Goal: Task Accomplishment & Management: Use online tool/utility

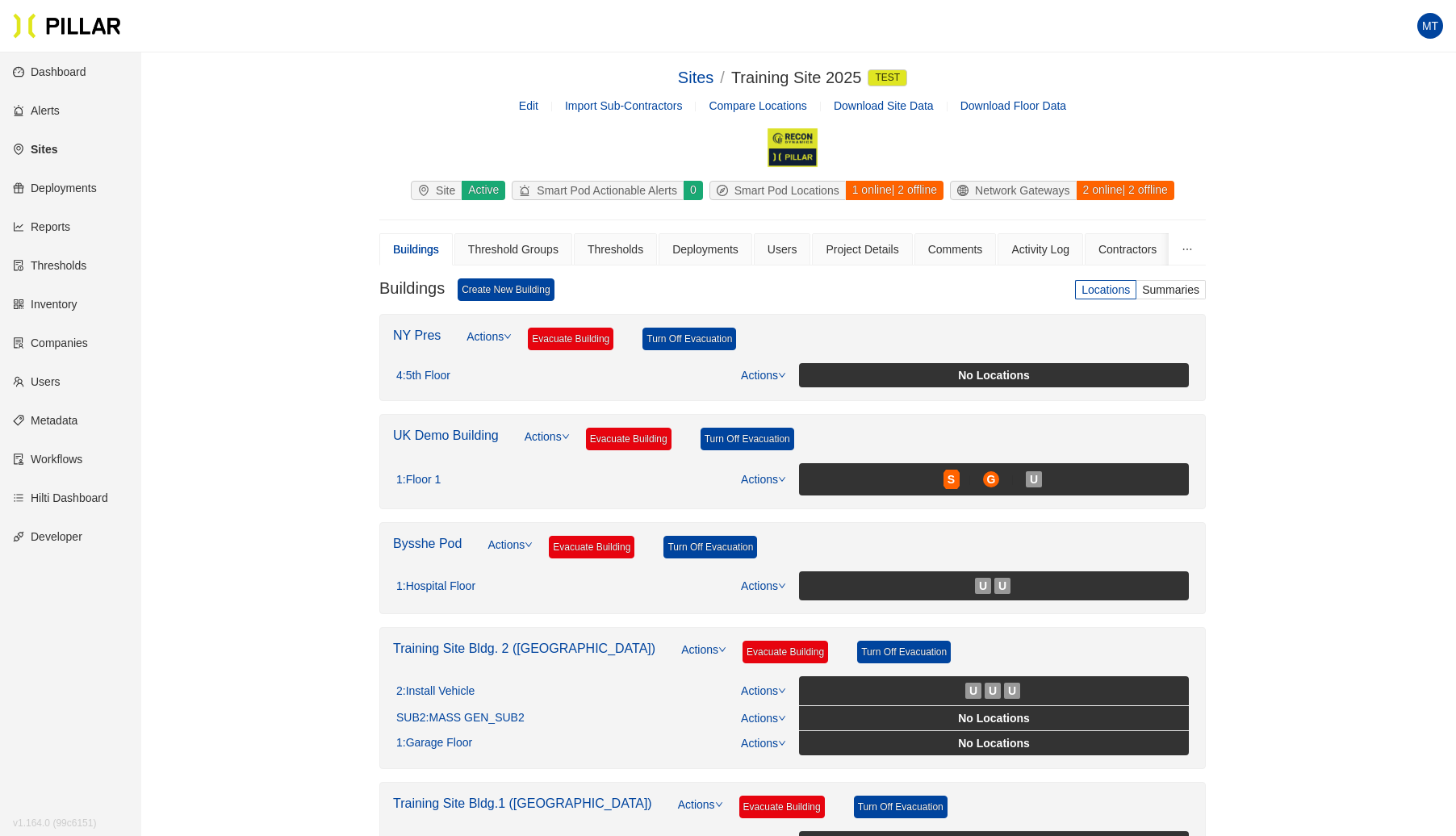
scroll to position [362, 0]
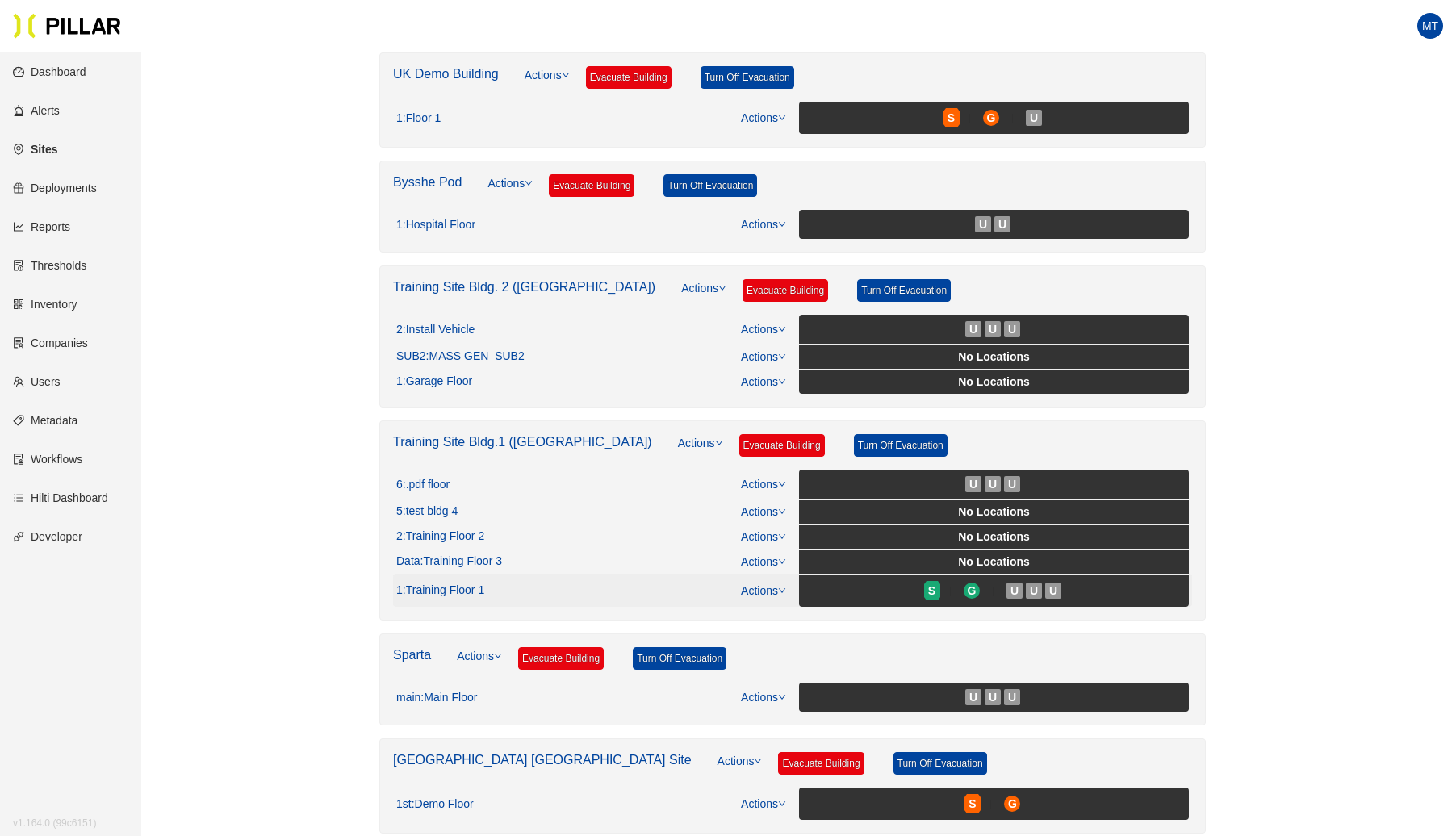
click at [770, 584] on link "Actions" at bounding box center [763, 590] width 45 height 13
click at [794, 605] on link "View/Edit Floor Plan" at bounding box center [798, 607] width 102 height 17
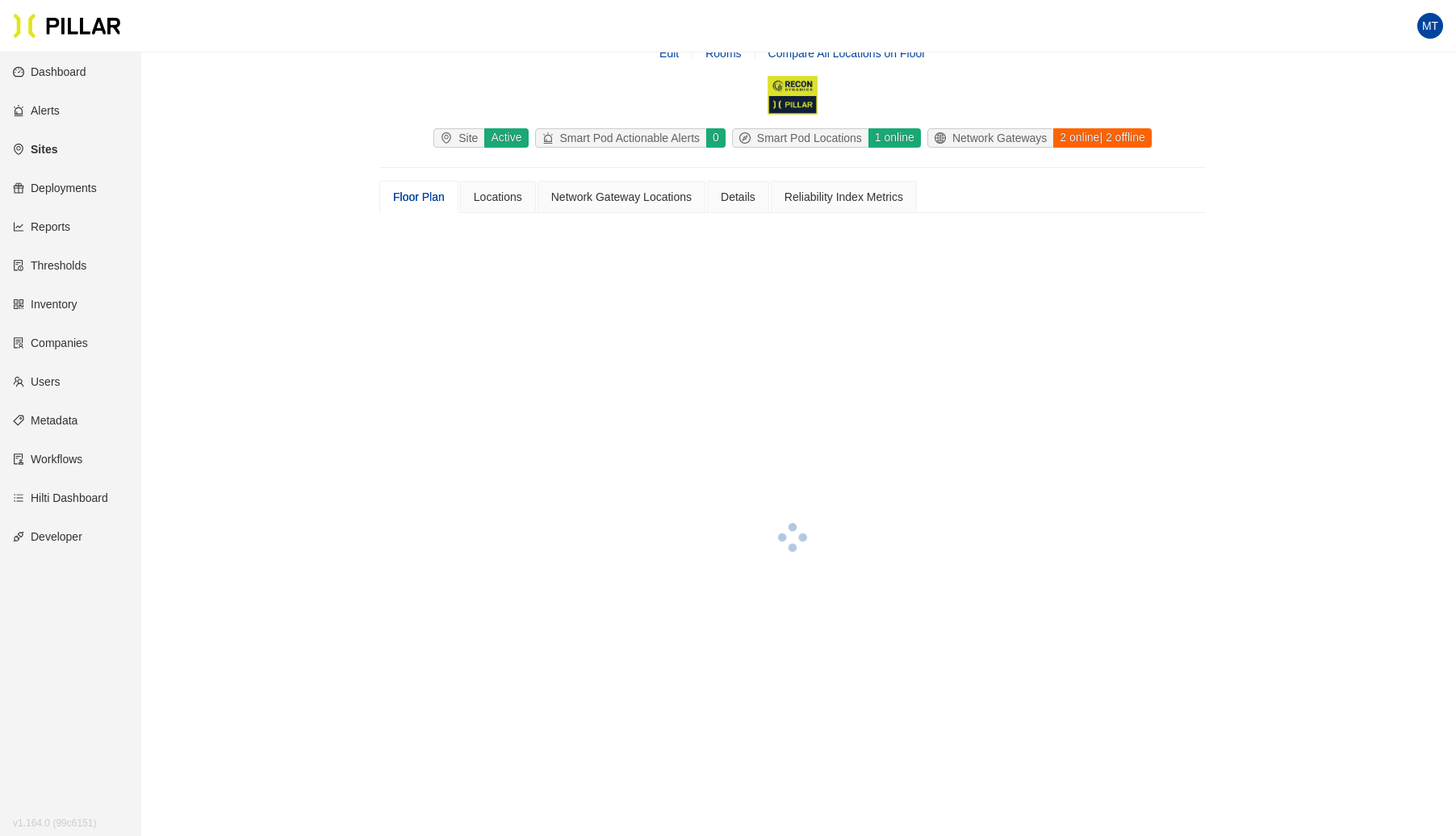
scroll to position [362, 0]
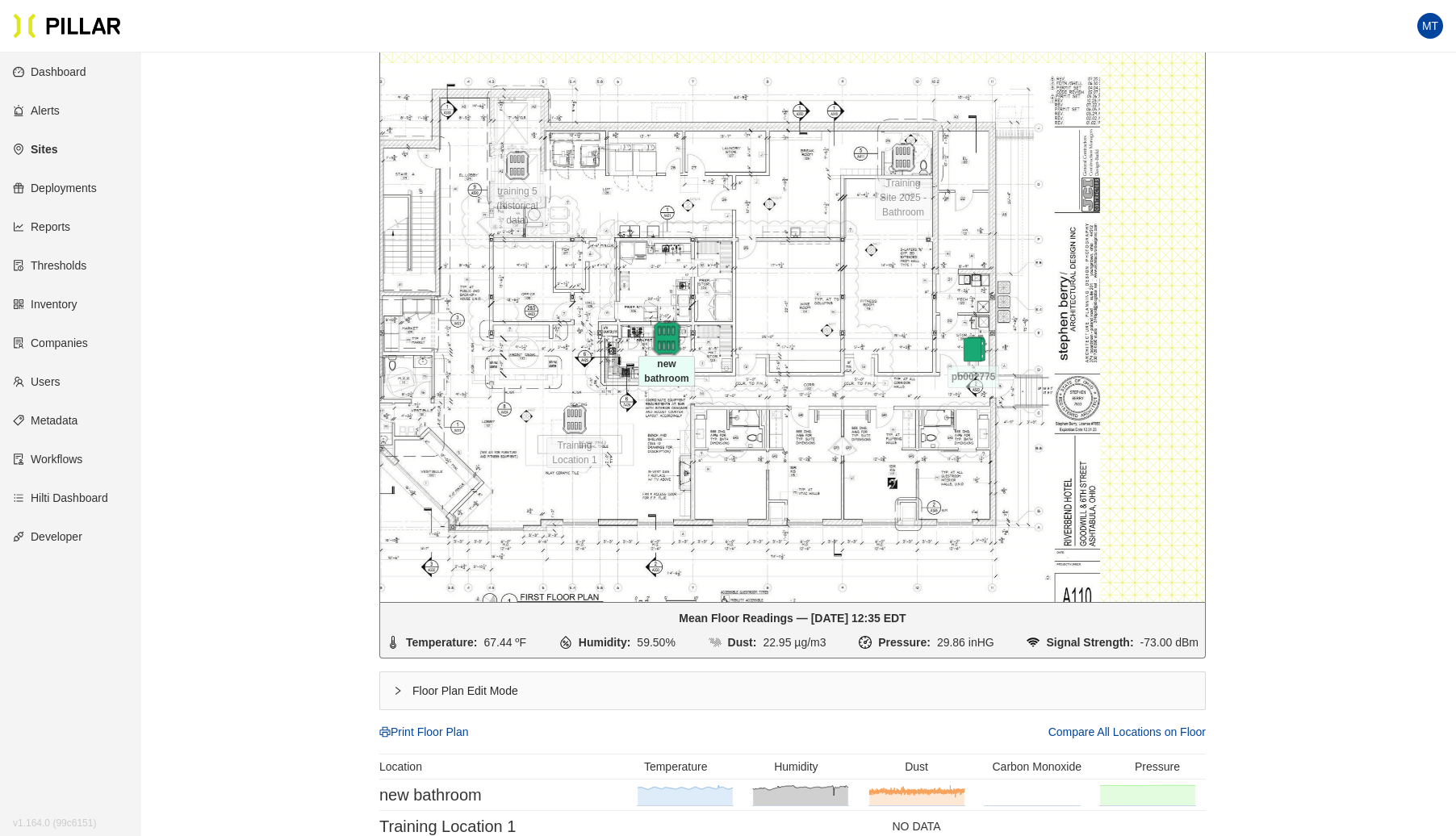
click at [661, 334] on img at bounding box center [667, 338] width 35 height 35
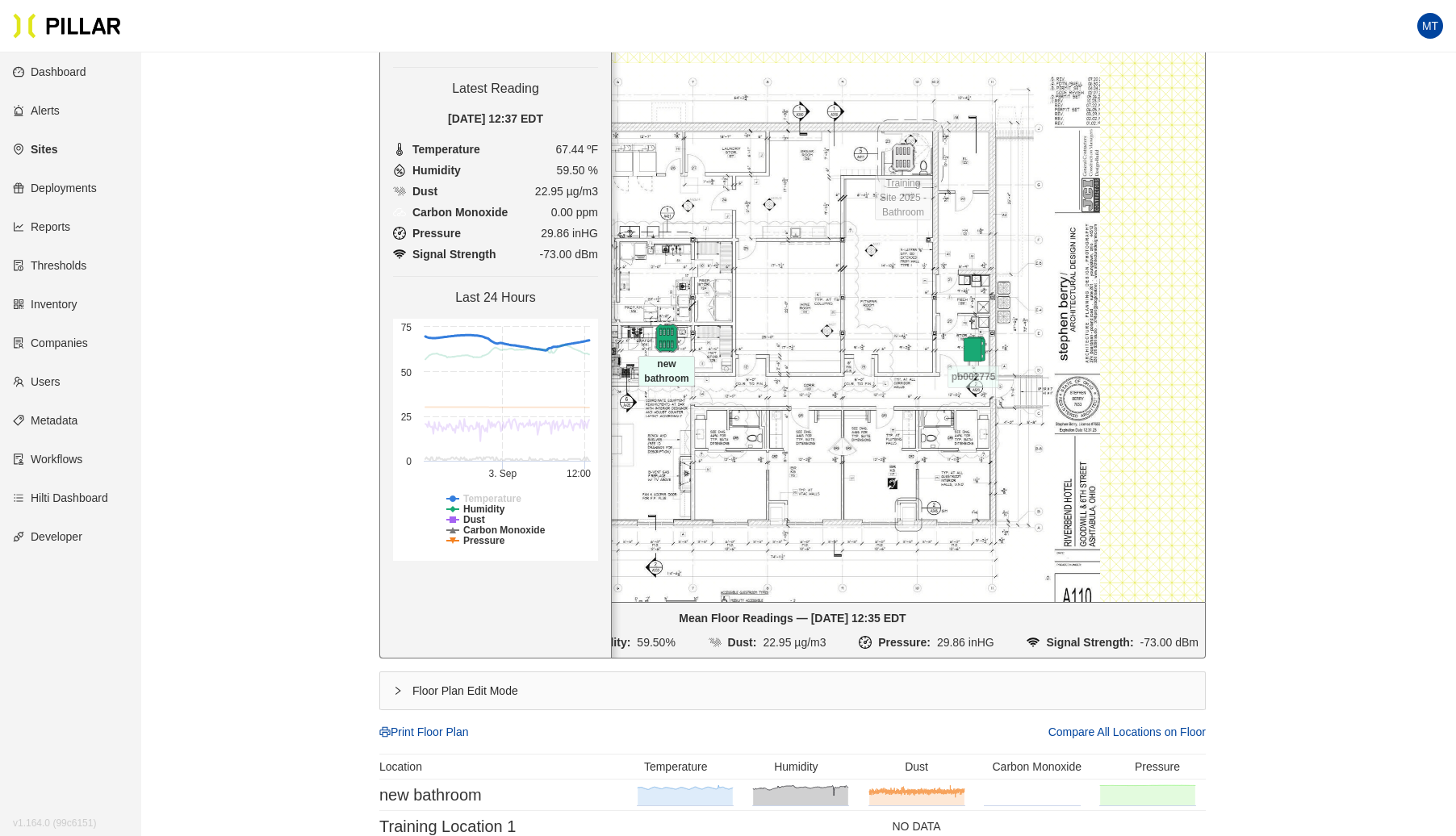
click at [488, 497] on tspan "Temperature" at bounding box center [493, 499] width 58 height 12
click at [478, 508] on tspan "Humidity" at bounding box center [484, 509] width 42 height 12
click at [476, 531] on tspan "Carbon Monoxide" at bounding box center [504, 531] width 83 height 12
click at [474, 536] on tspan "Pressure" at bounding box center [484, 541] width 42 height 12
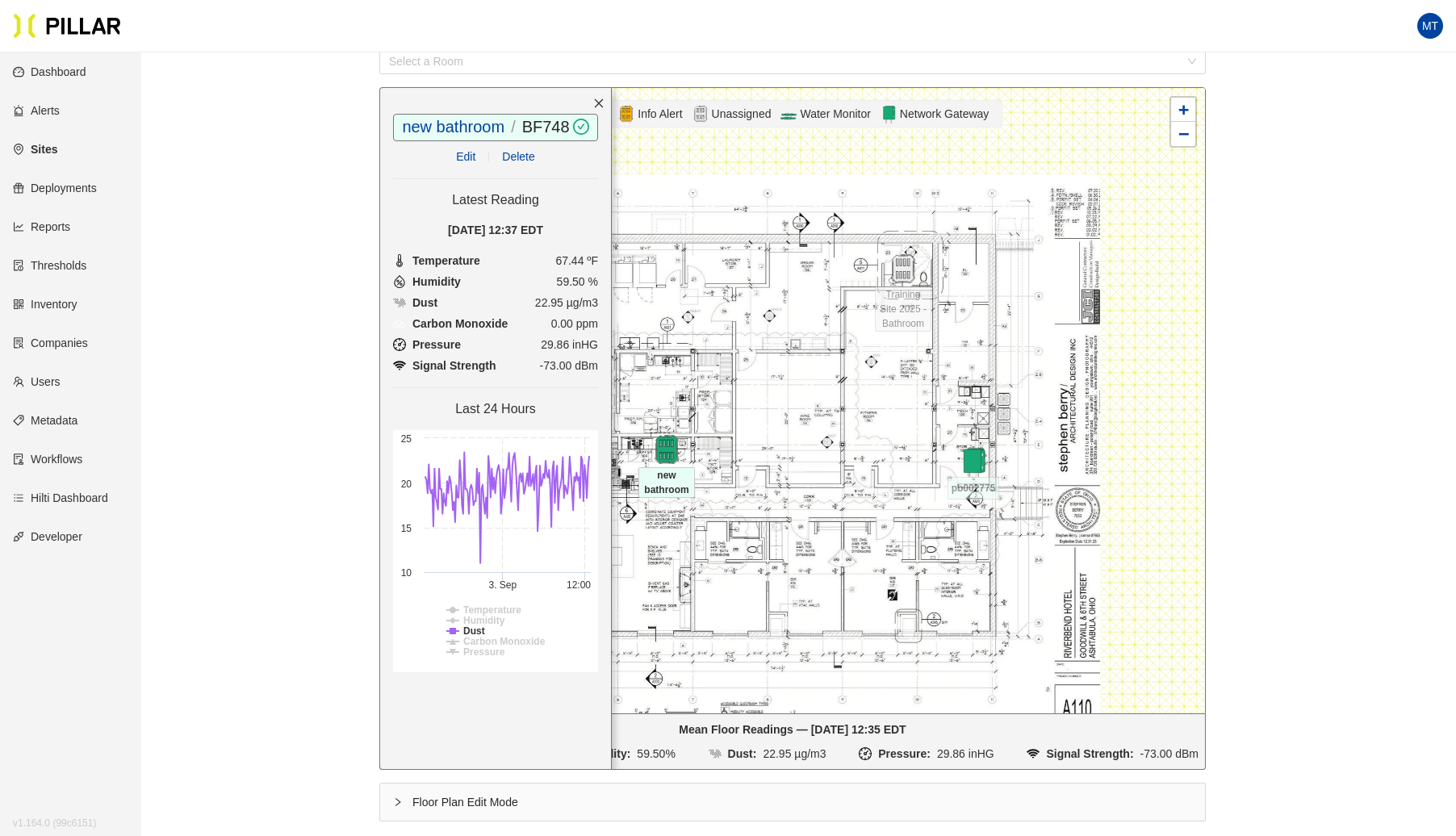
scroll to position [113, 0]
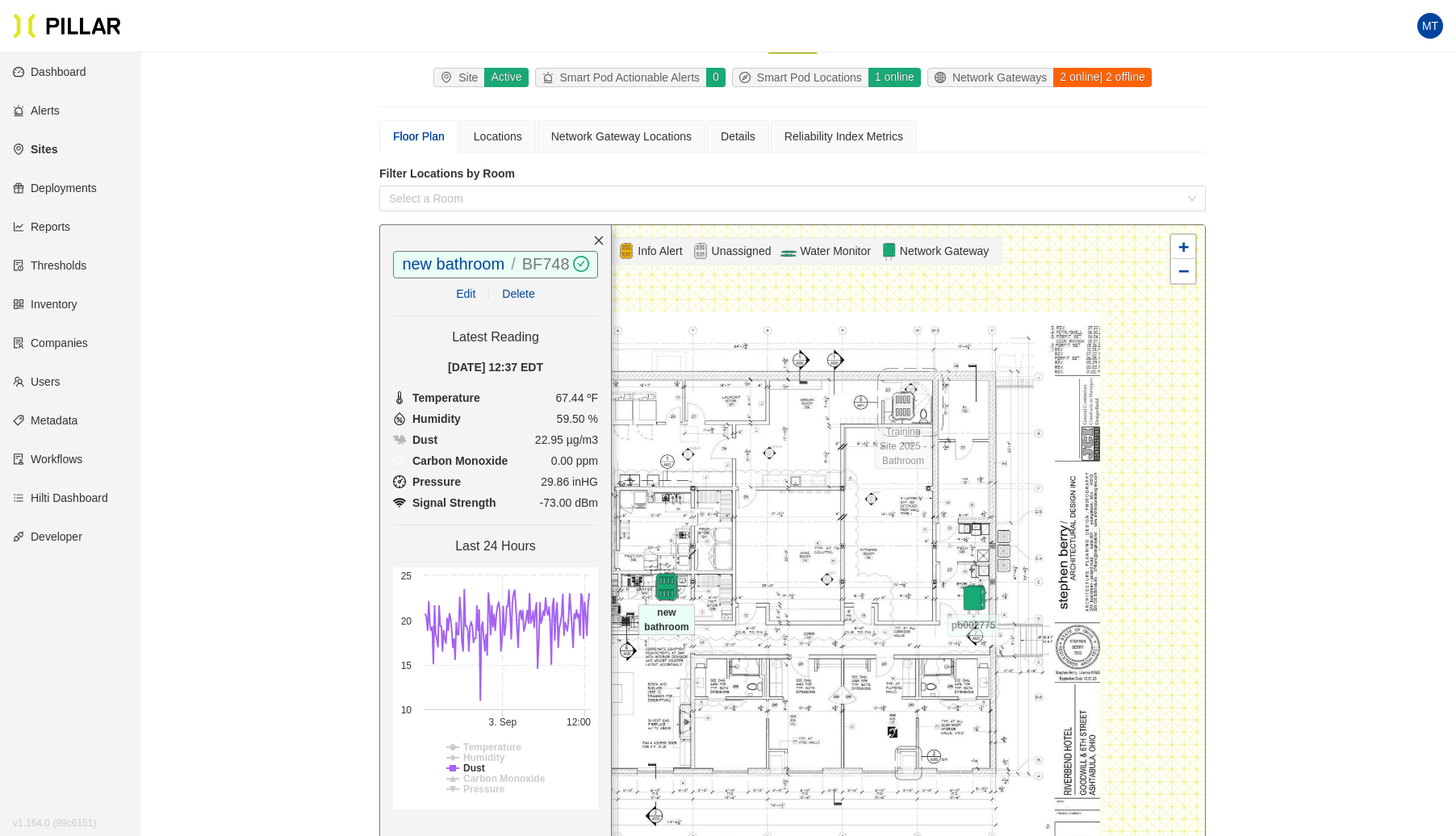
click at [528, 259] on link "BF748" at bounding box center [545, 263] width 48 height 17
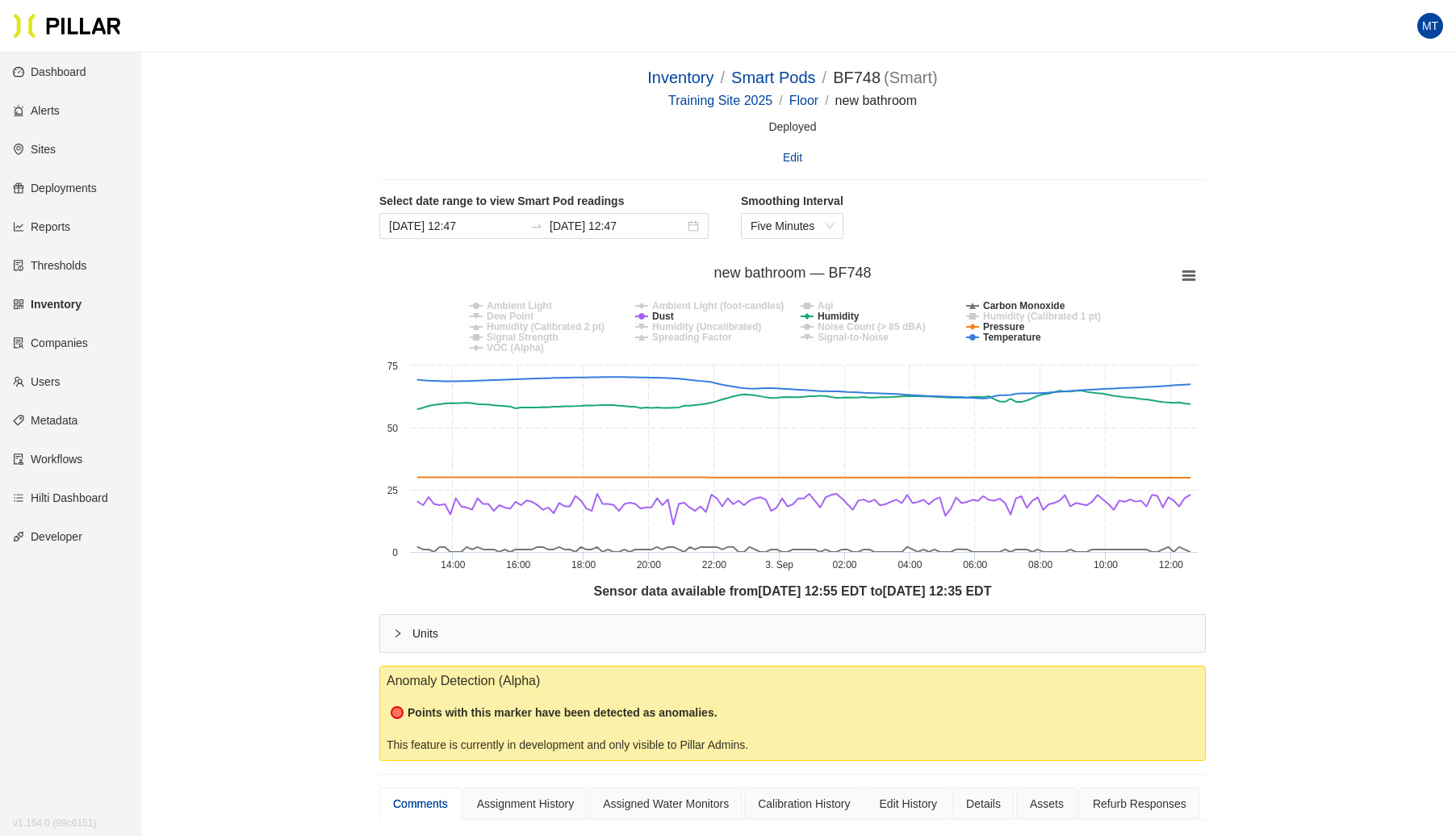
click at [530, 312] on tspan "Dew Point" at bounding box center [510, 317] width 47 height 12
click at [839, 324] on tspan "Noise Count (> 85 dBA)" at bounding box center [871, 327] width 108 height 12
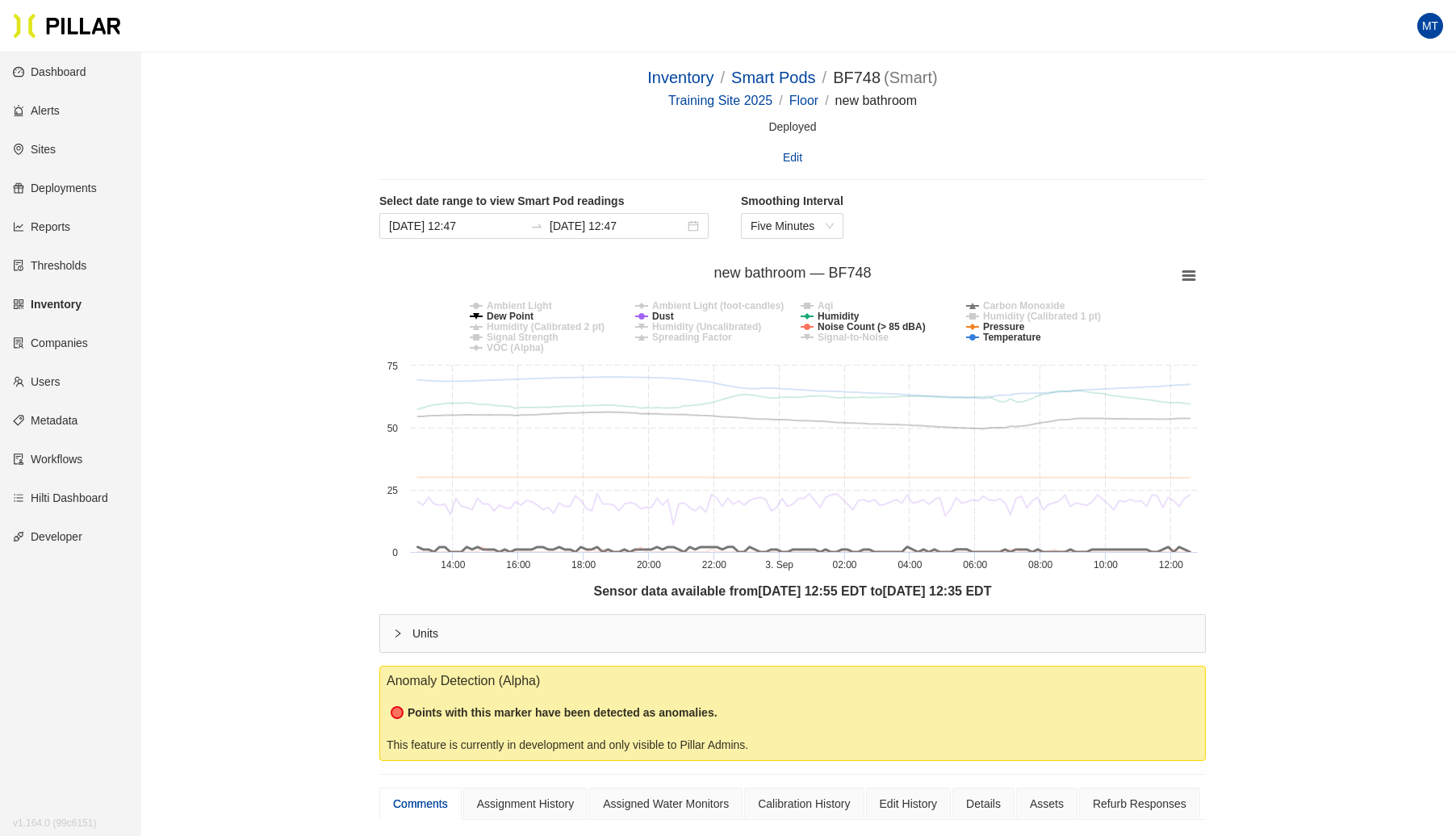
click at [1031, 303] on tspan "Carbon Monoxide" at bounding box center [1023, 306] width 83 height 12
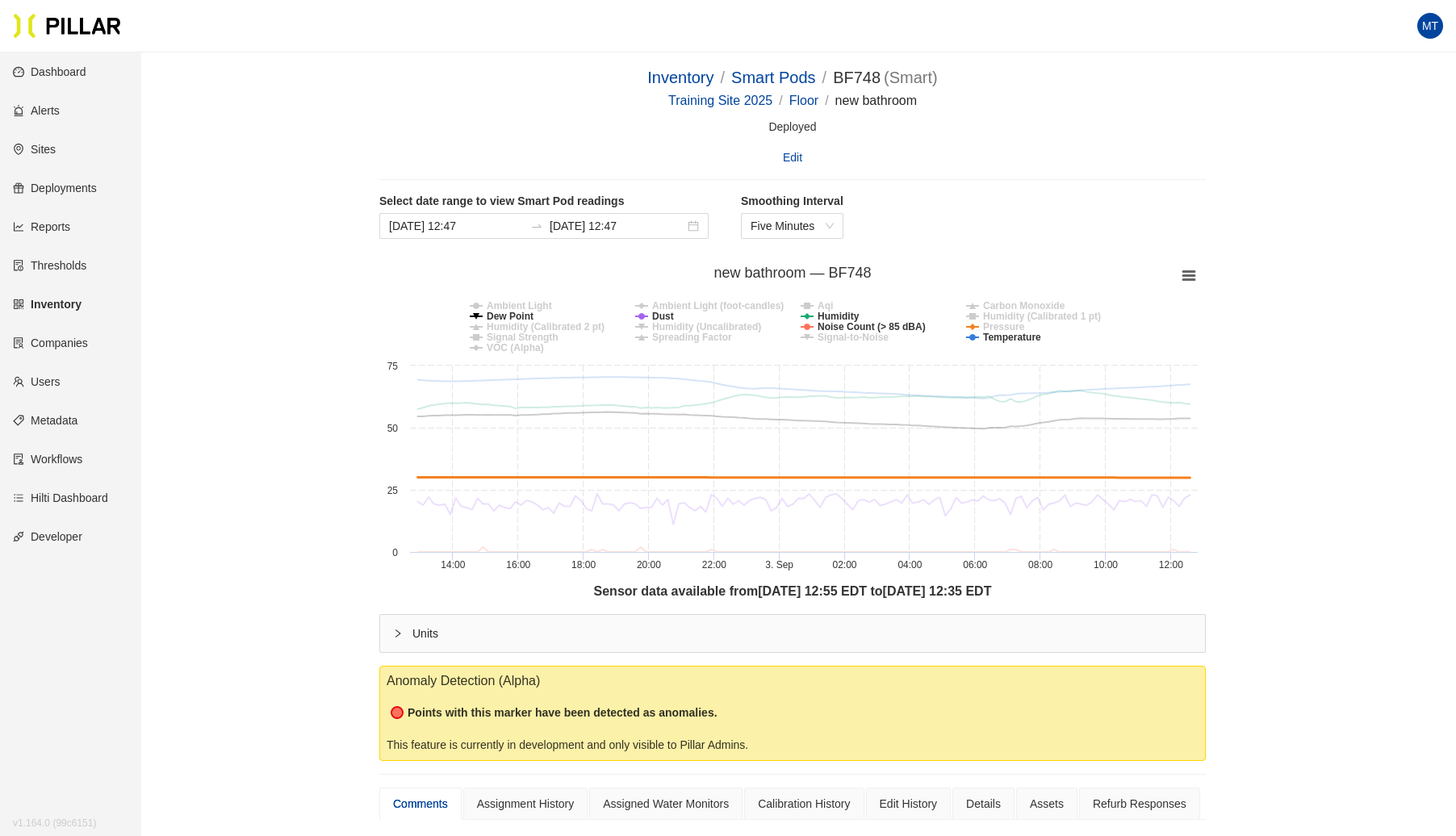
click at [1012, 324] on tspan "Pressure" at bounding box center [1003, 327] width 42 height 12
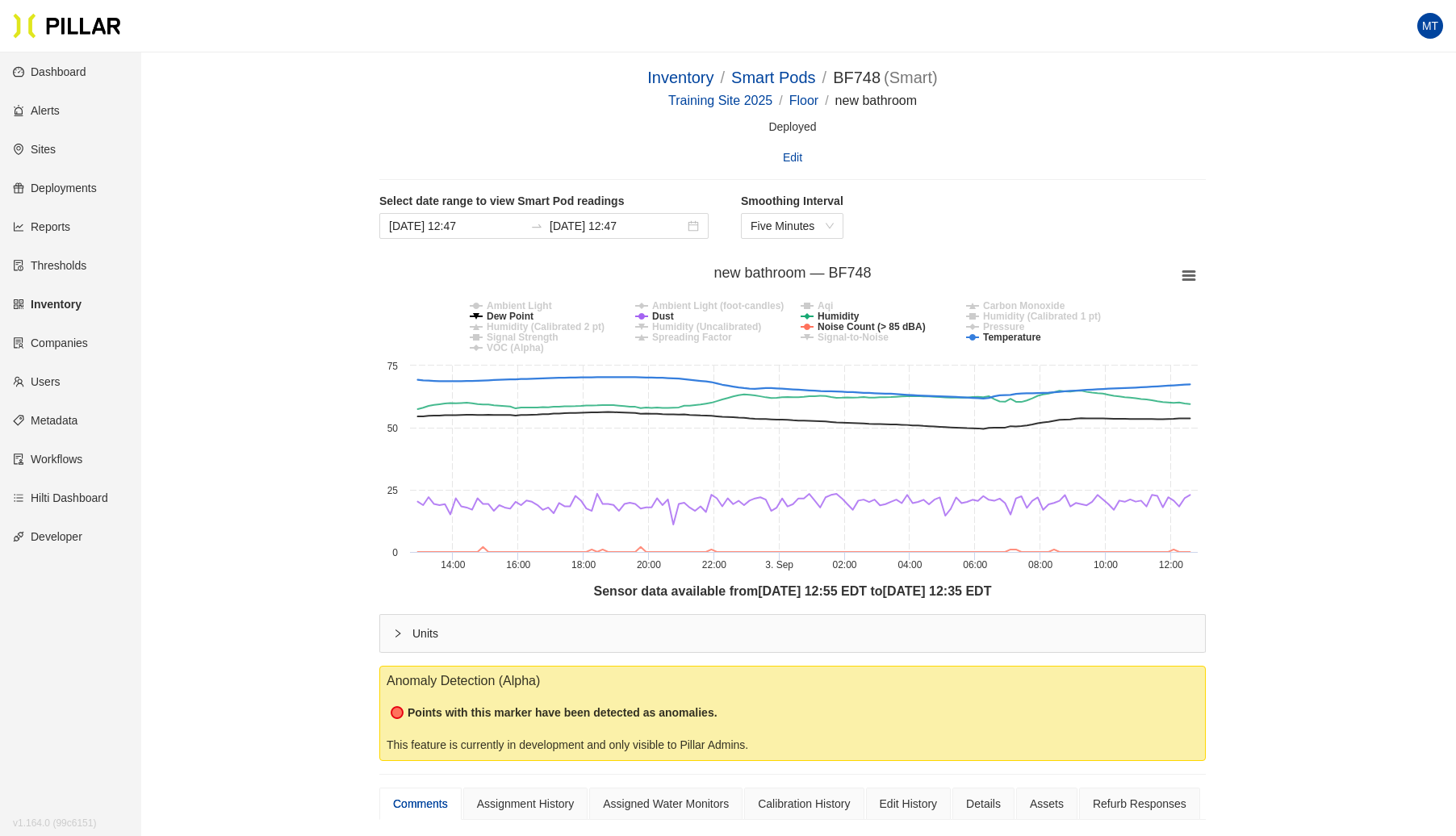
click at [1002, 342] on rect at bounding box center [792, 420] width 826 height 323
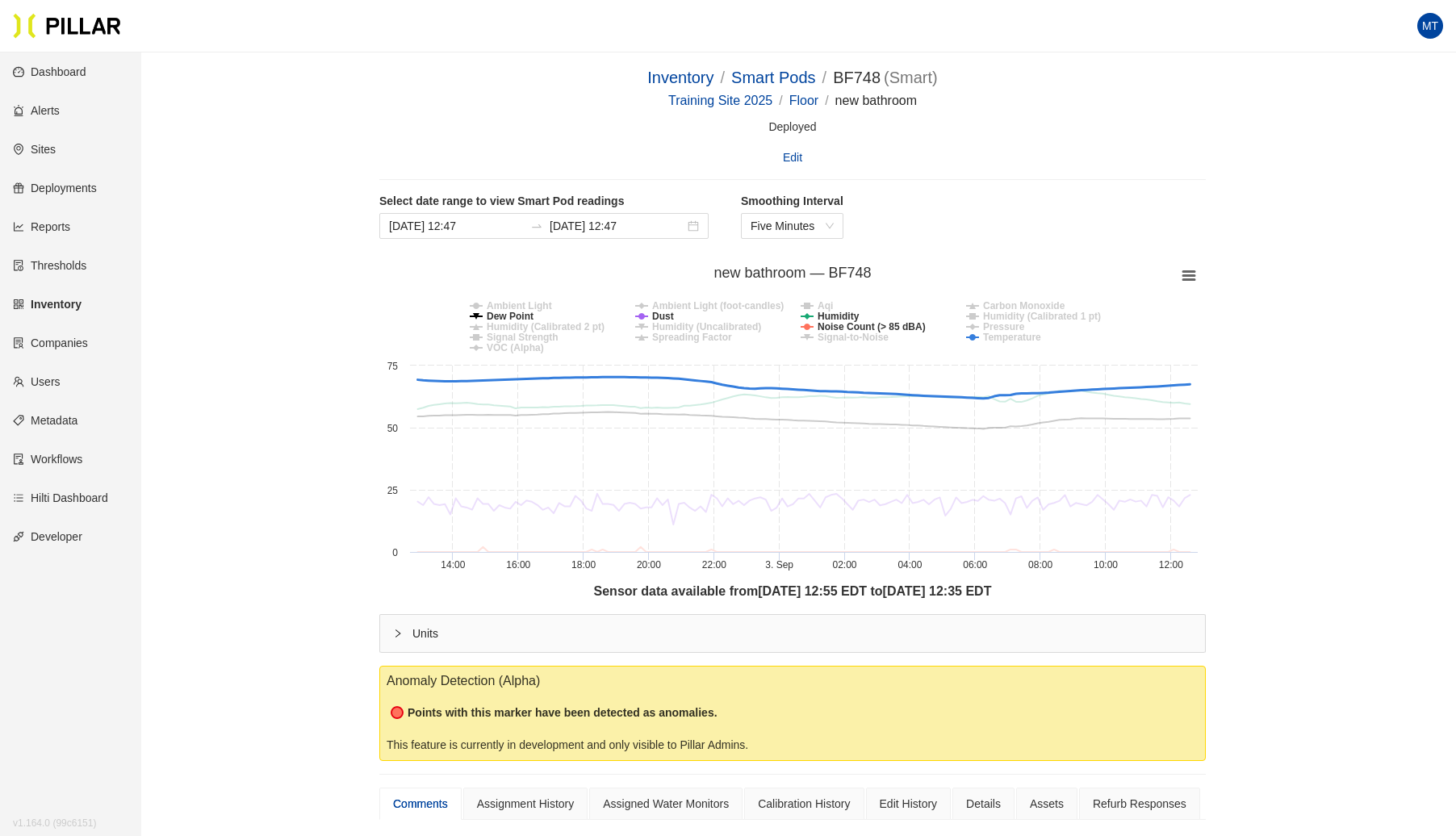
click at [996, 335] on tspan "Temperature" at bounding box center [1012, 337] width 58 height 12
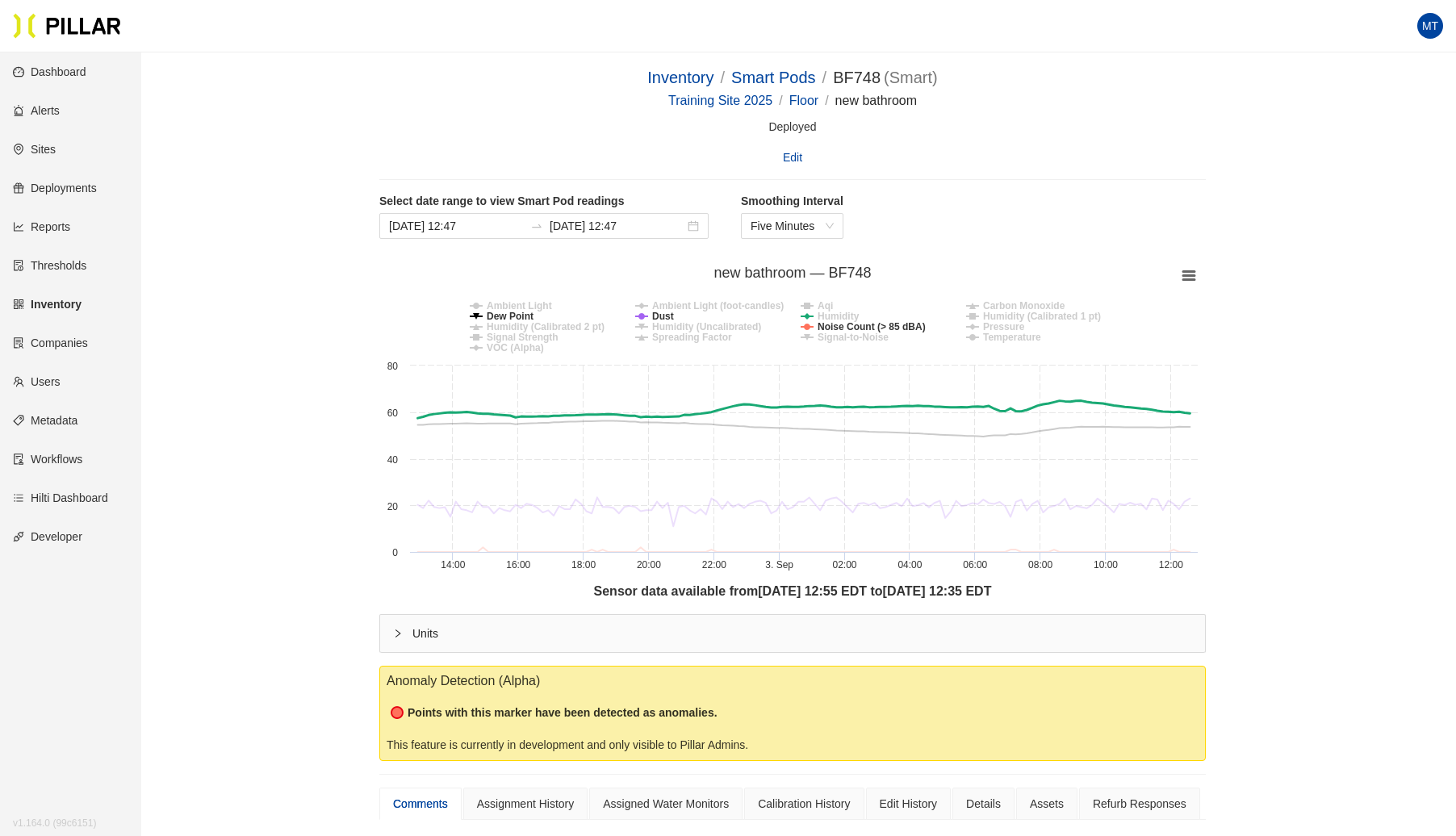
click at [824, 312] on tspan "Humidity" at bounding box center [838, 317] width 42 height 12
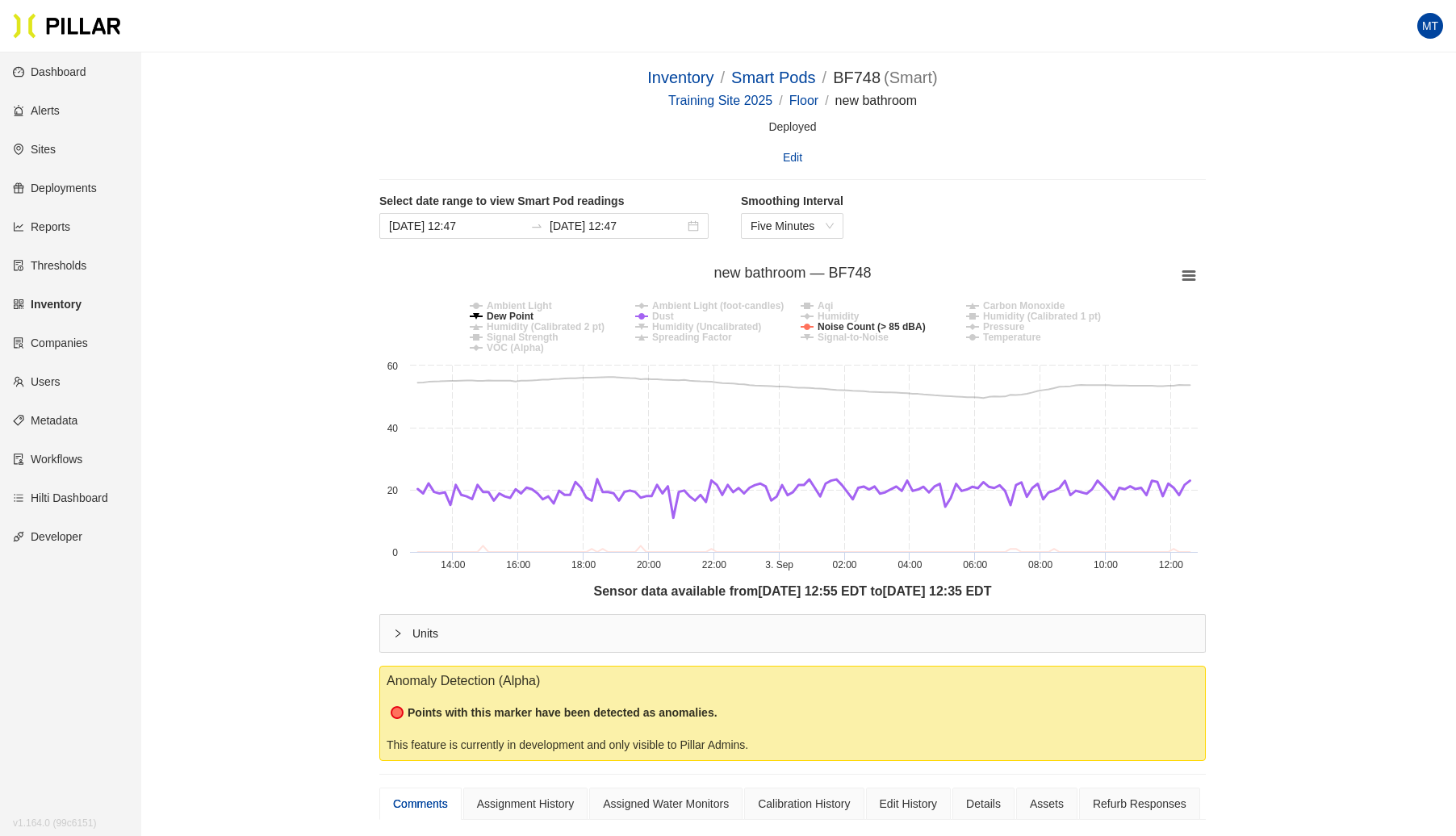
click at [647, 316] on icon at bounding box center [641, 316] width 13 height 0
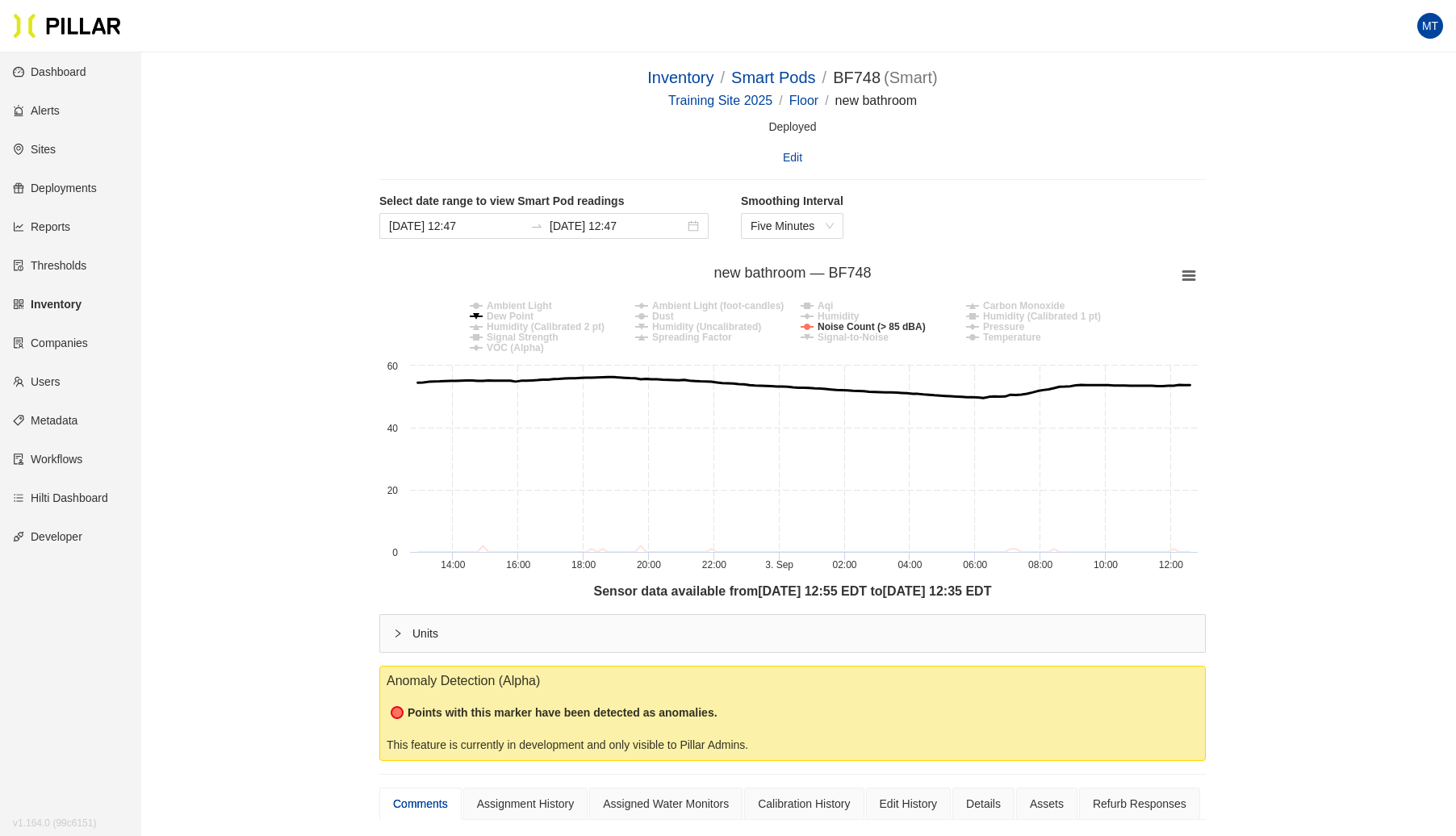
click at [511, 316] on tspan "Dew Point" at bounding box center [510, 317] width 47 height 12
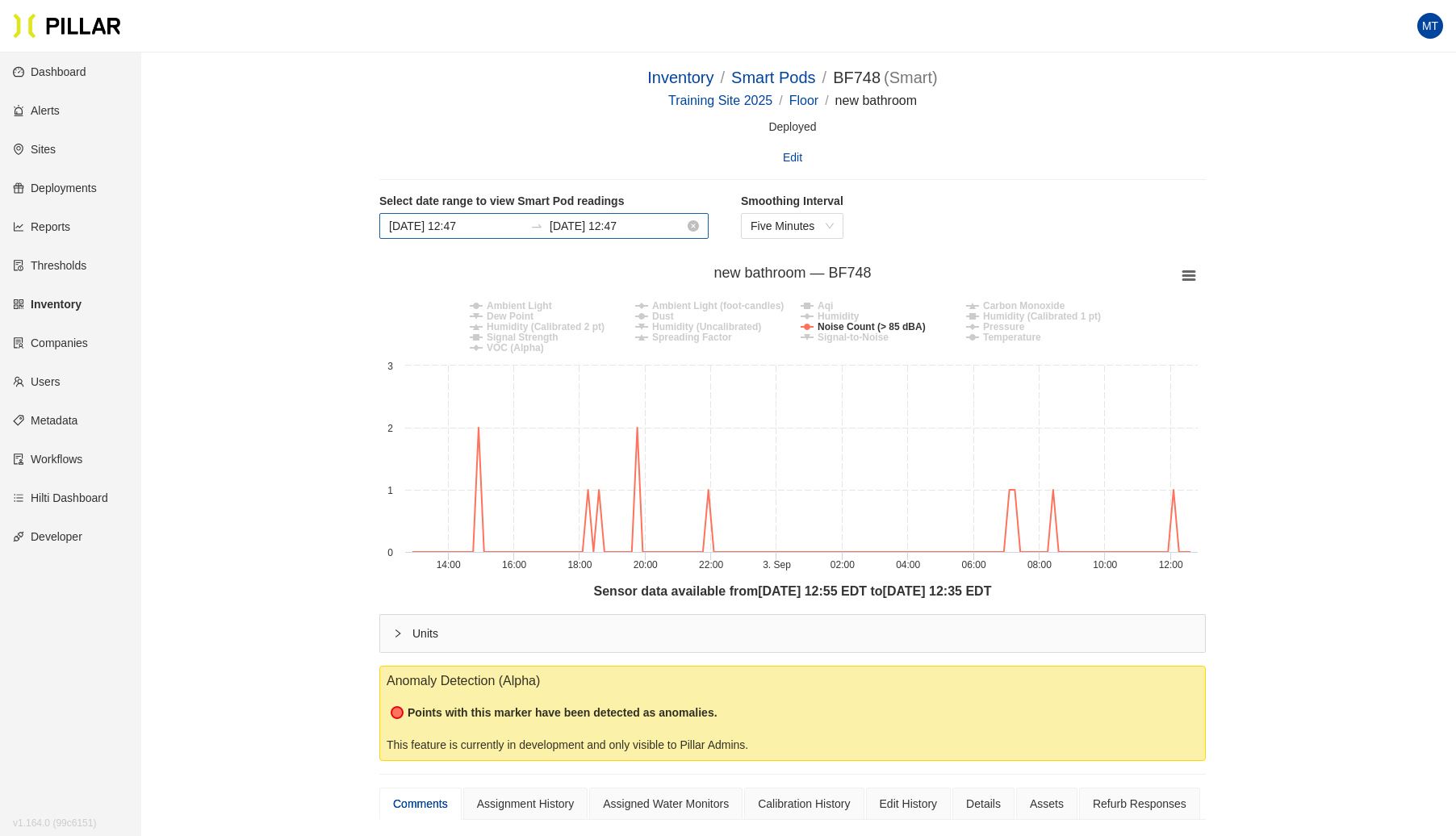
click at [460, 221] on input "[DATE] 12:47" at bounding box center [456, 226] width 135 height 17
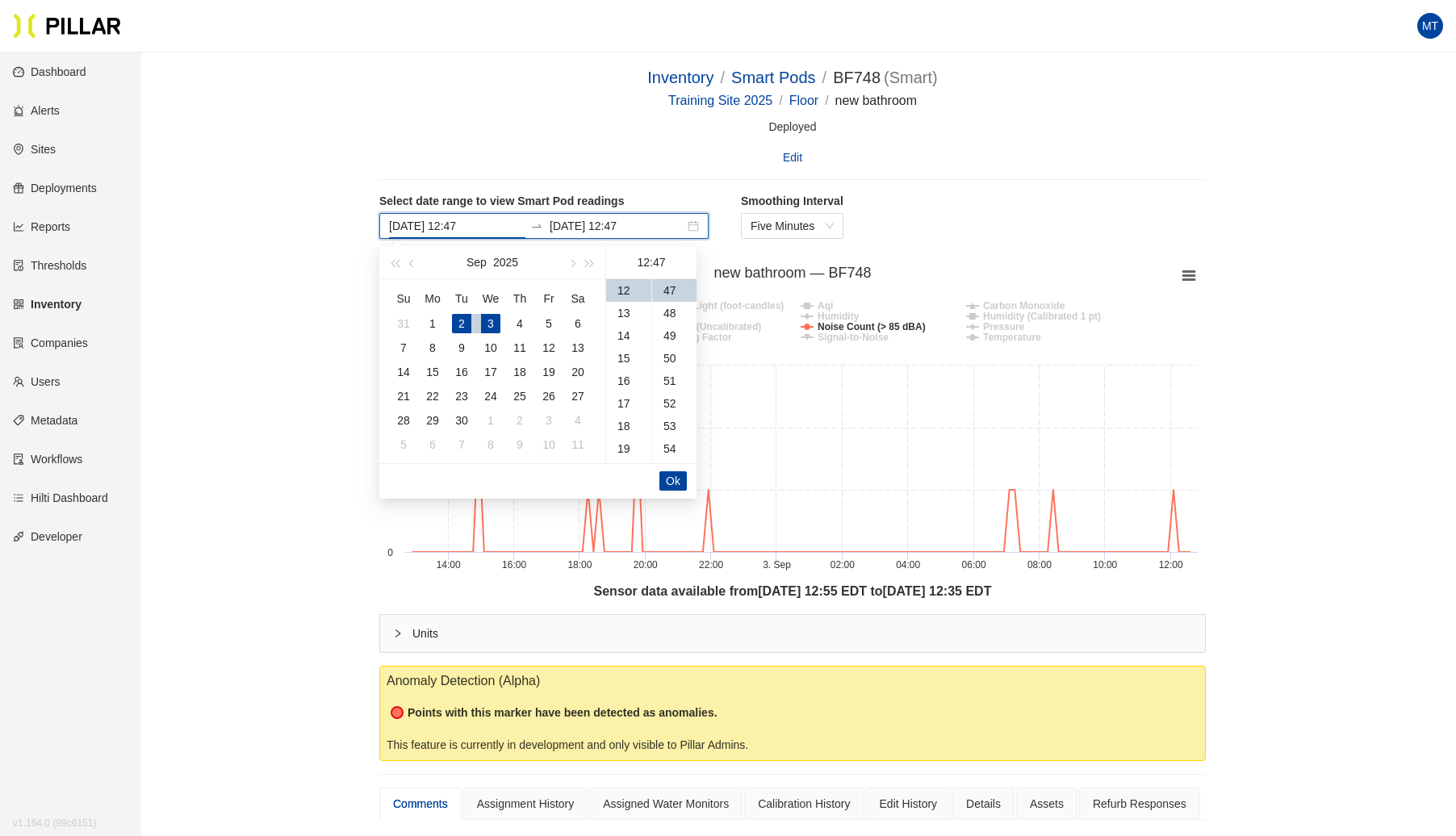
type input "[DATE] 12:47"
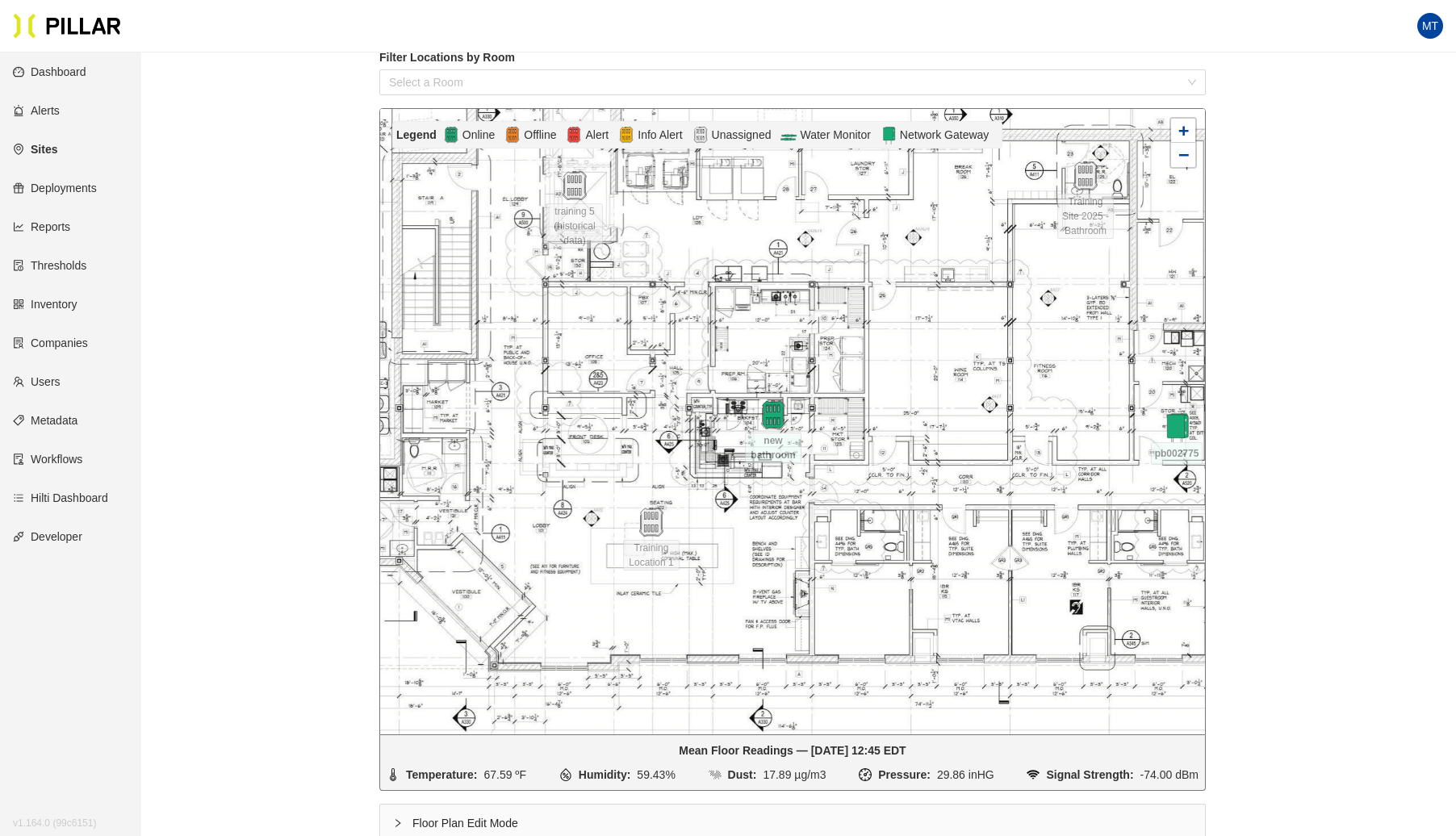
scroll to position [352, 0]
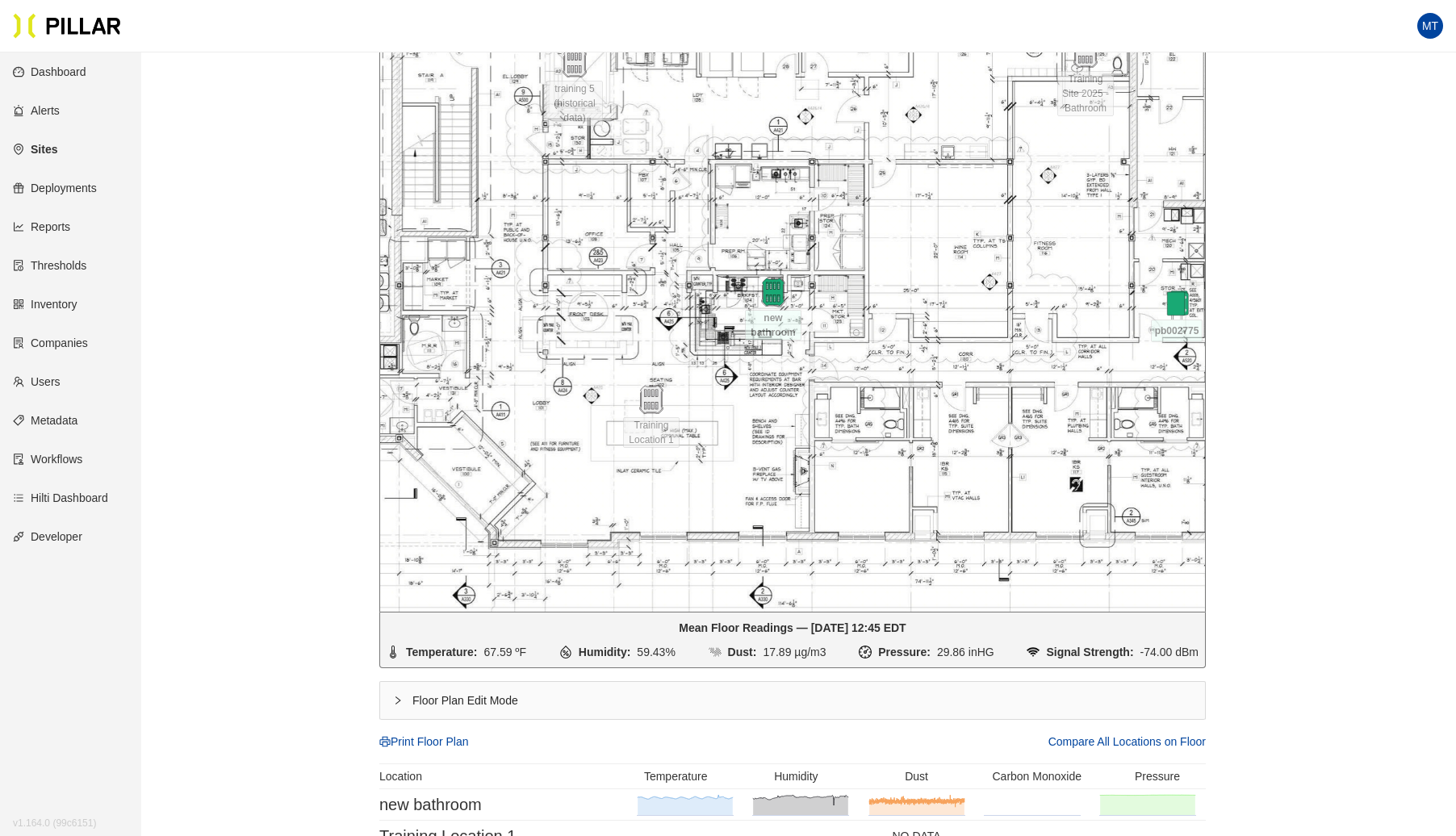
click at [410, 703] on div "Floor Plan Edit Mode" at bounding box center [792, 701] width 825 height 37
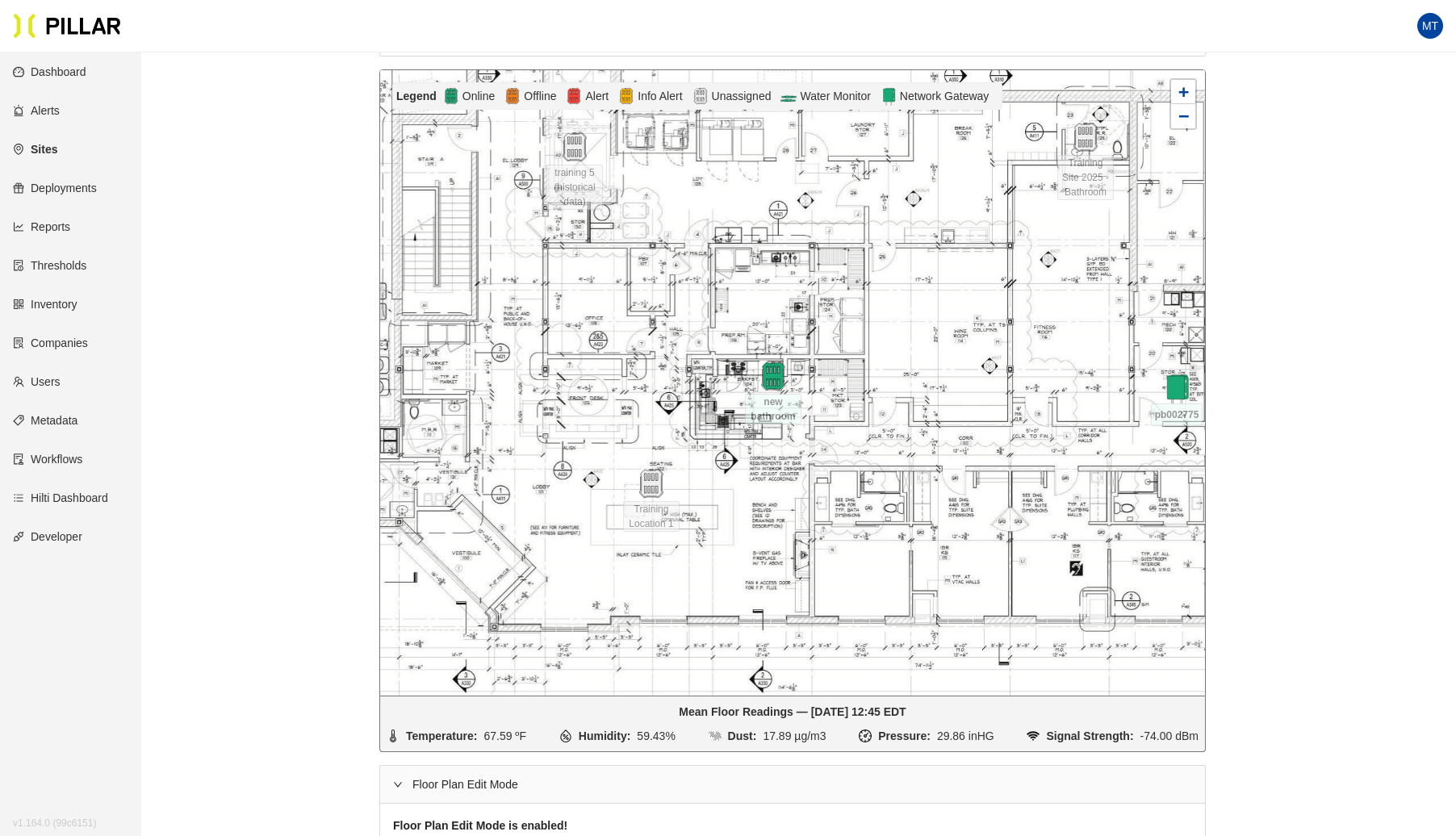
scroll to position [269, 0]
click at [580, 151] on img at bounding box center [574, 147] width 35 height 35
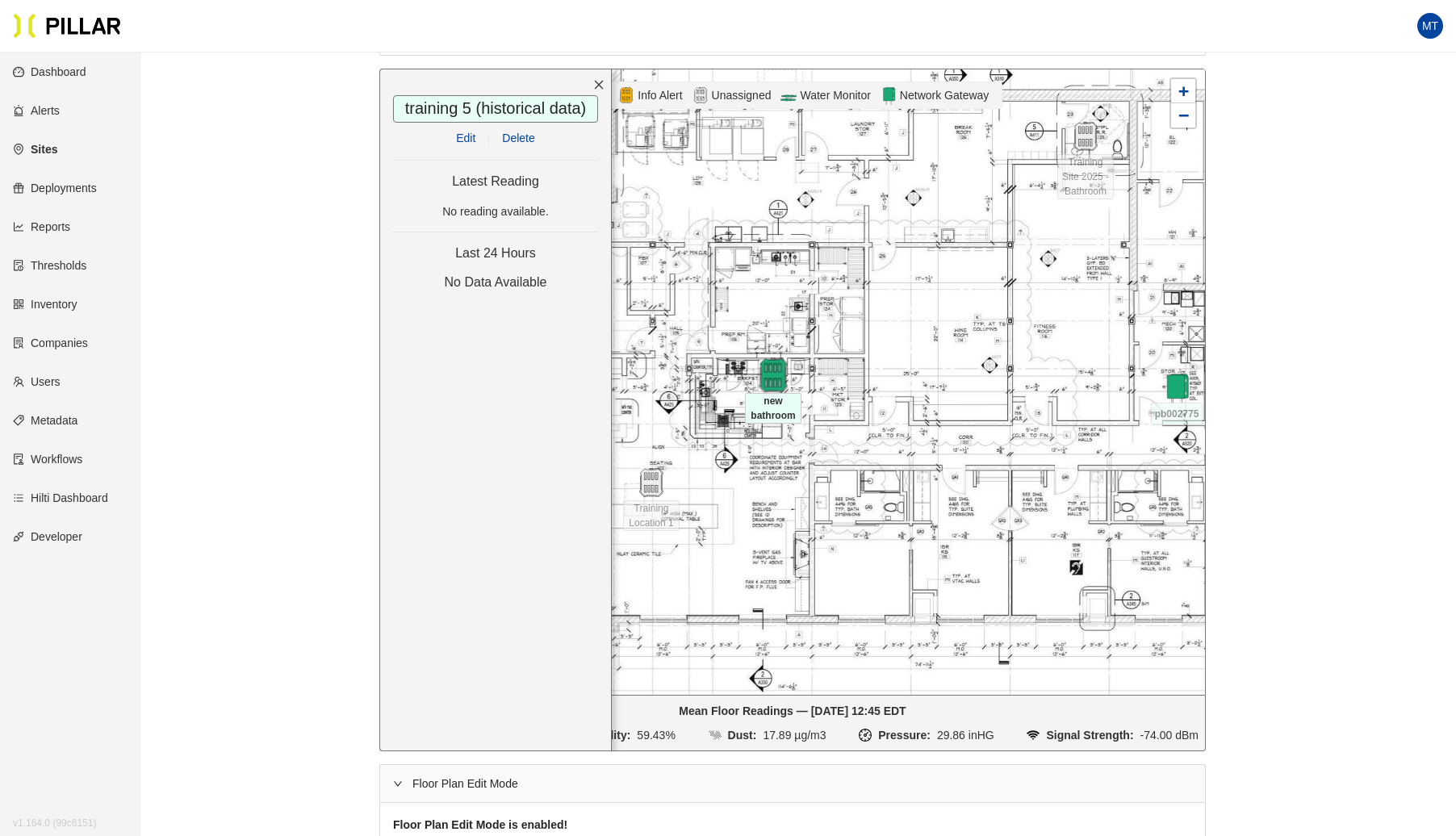
click at [773, 379] on img at bounding box center [773, 376] width 35 height 35
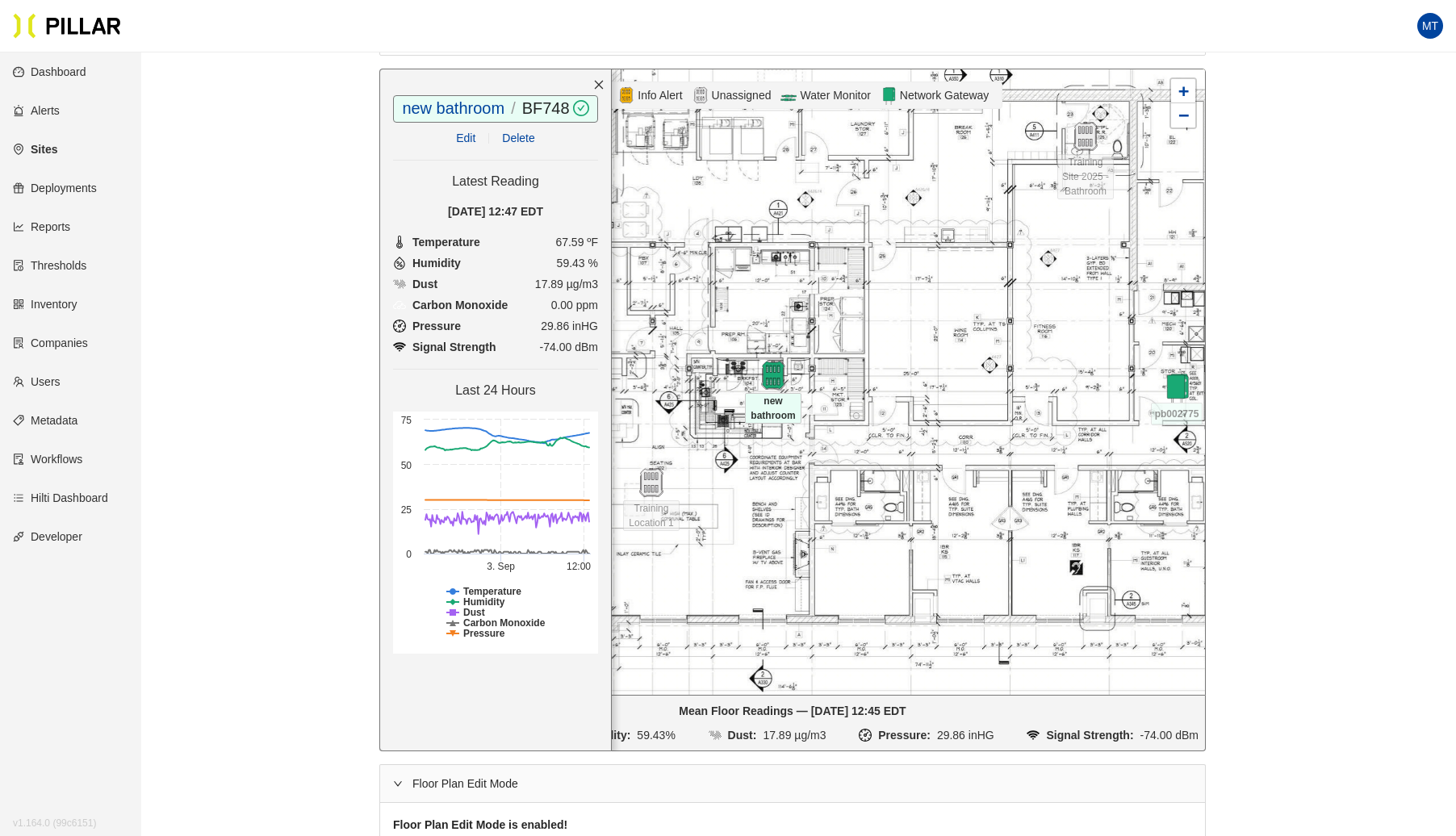
click at [471, 132] on link "Edit" at bounding box center [466, 137] width 19 height 13
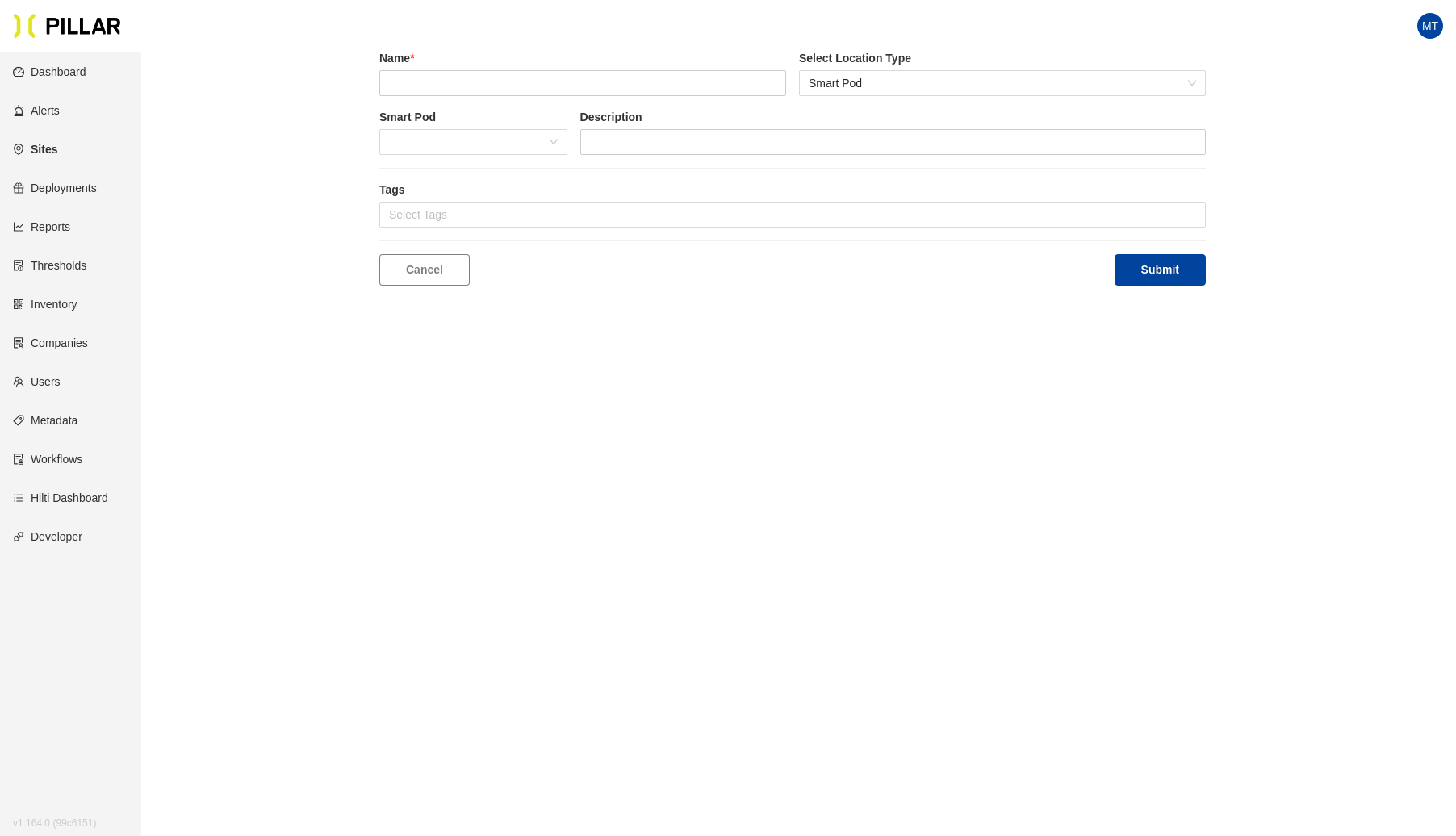
scroll to position [52, 0]
type input "new bathroom"
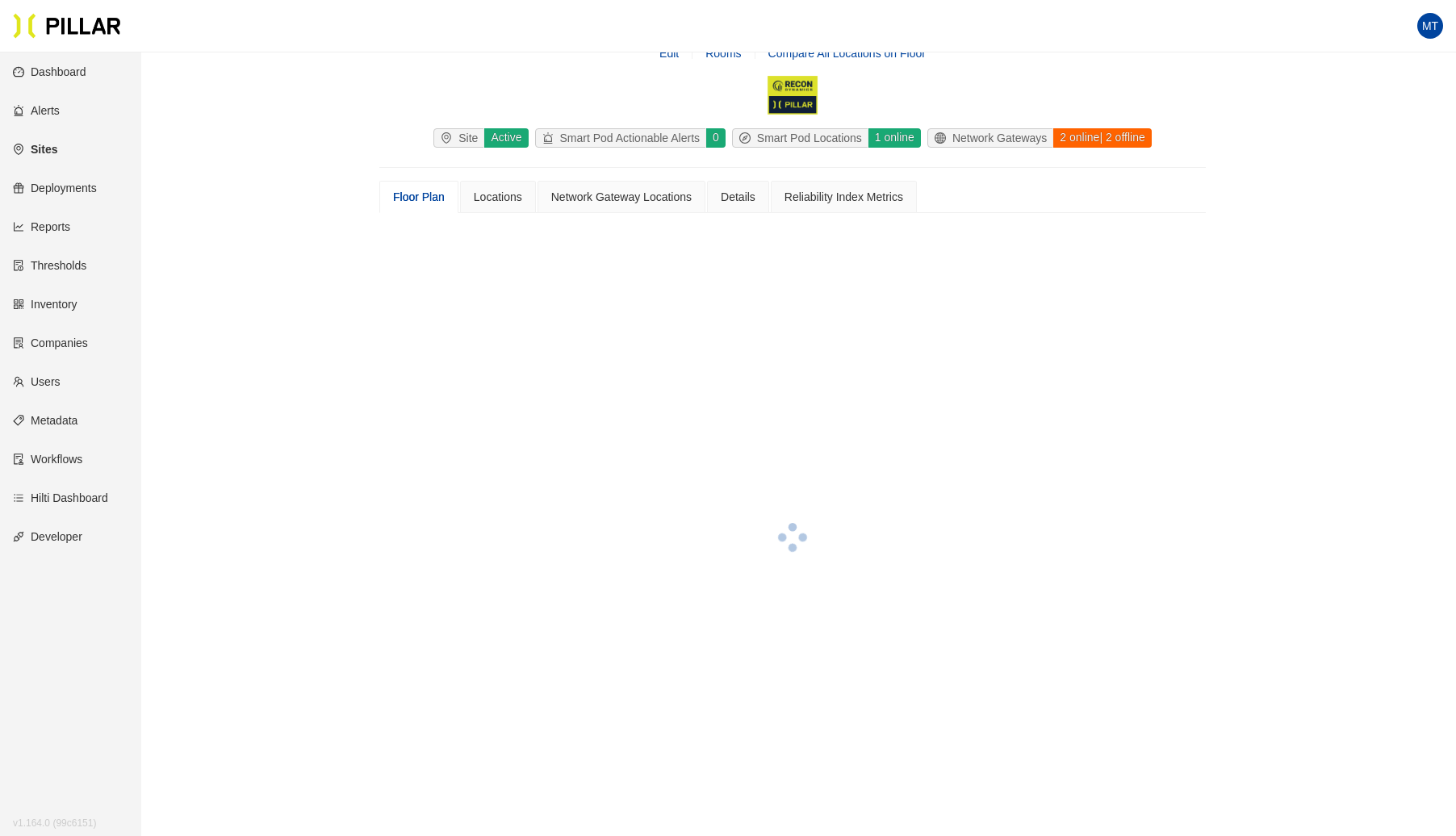
scroll to position [269, 0]
